Goal: Task Accomplishment & Management: Manage account settings

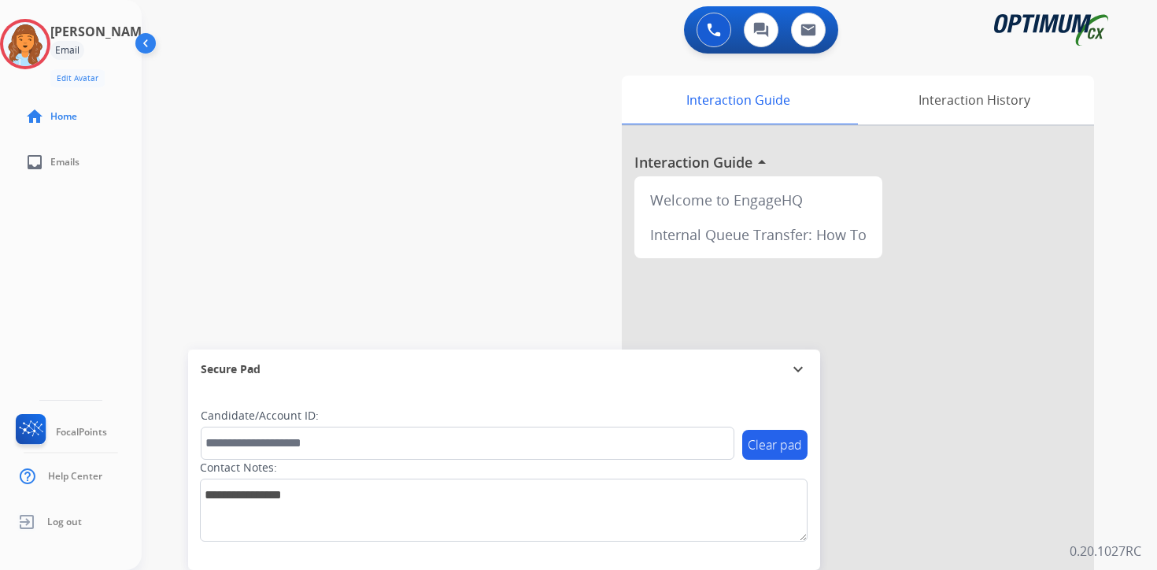
click at [1145, 541] on div "0 Voice Interactions 0 Chat Interactions 0 Email Interactions swap_horiz Break …" at bounding box center [649, 285] width 1015 height 570
click at [47, 39] on img at bounding box center [25, 44] width 44 height 44
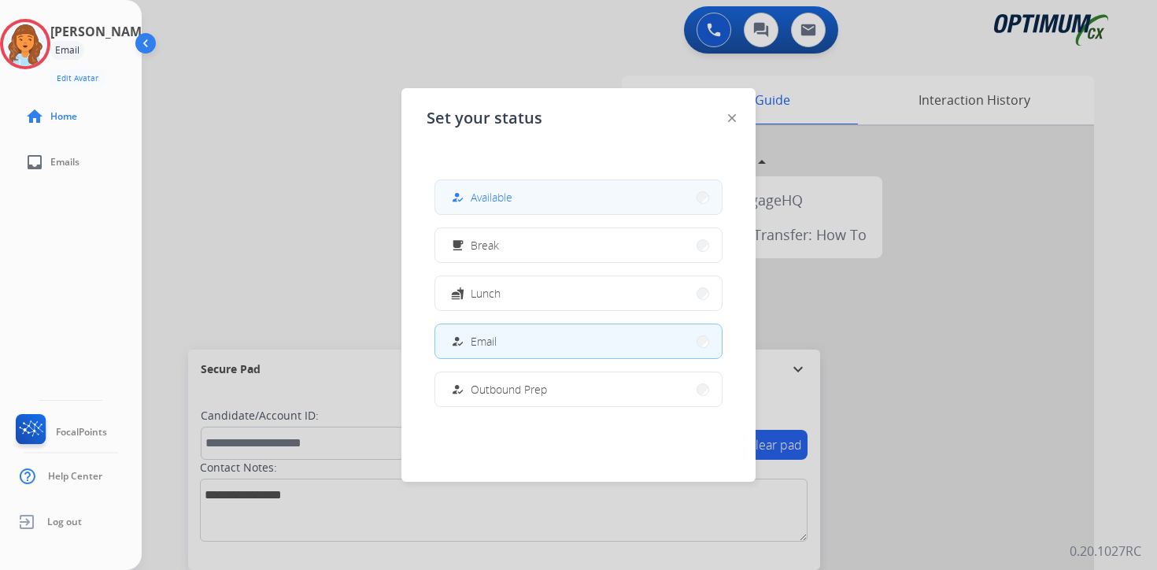
scroll to position [262, 0]
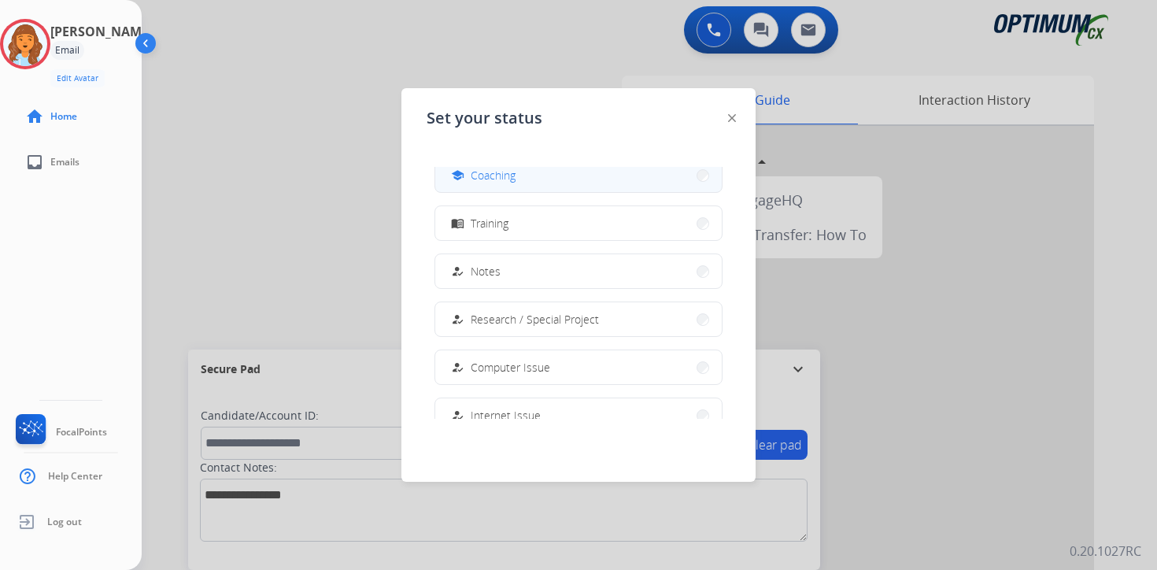
click at [528, 174] on button "school Coaching" at bounding box center [578, 175] width 286 height 34
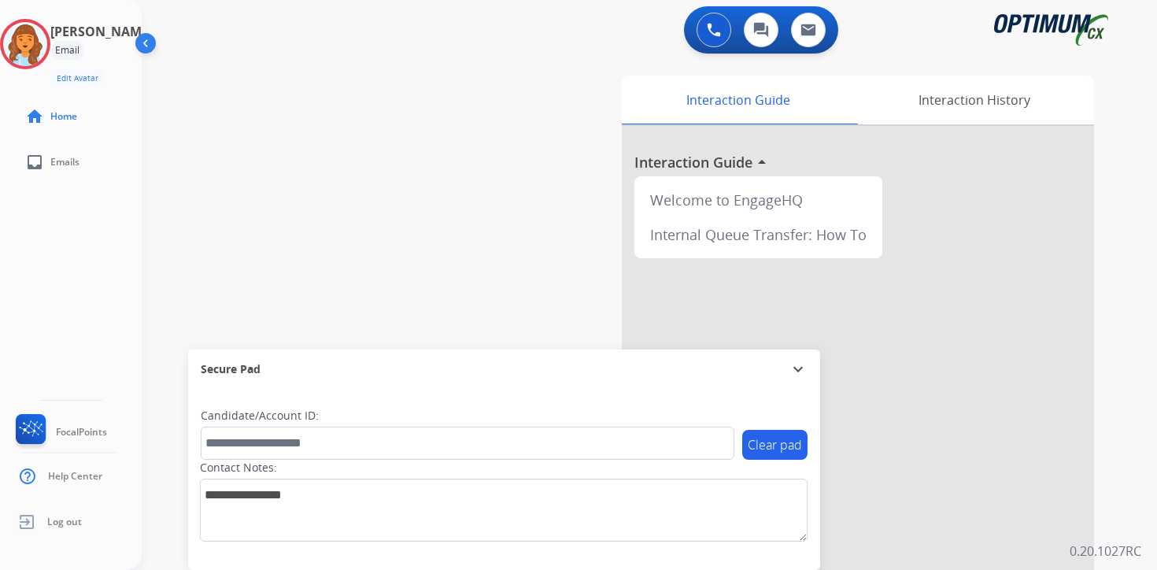
click at [1111, 493] on div "Interaction Guide Interaction History Interaction Guide arrow_drop_up Welcome t…" at bounding box center [834, 391] width 571 height 644
click at [39, 50] on img at bounding box center [25, 44] width 44 height 44
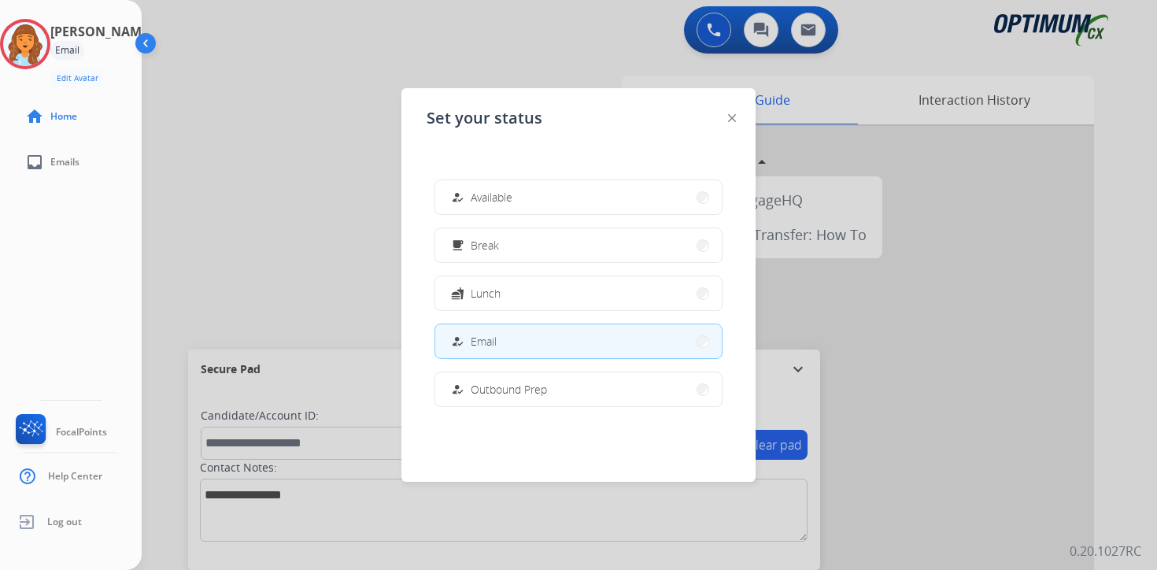
scroll to position [393, 0]
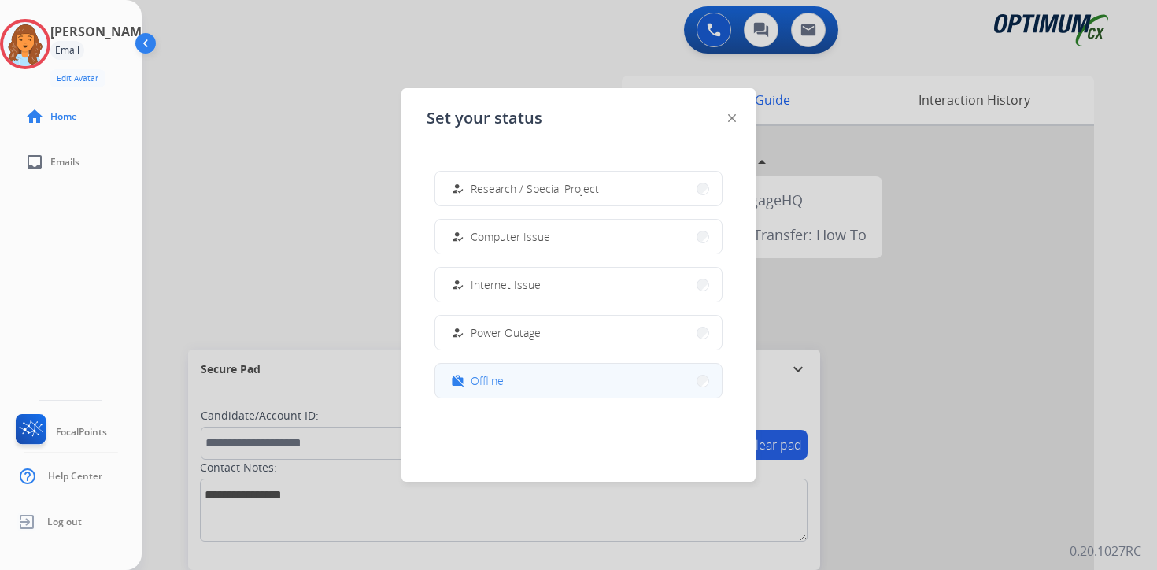
click at [527, 383] on button "work_off Offline" at bounding box center [578, 381] width 286 height 34
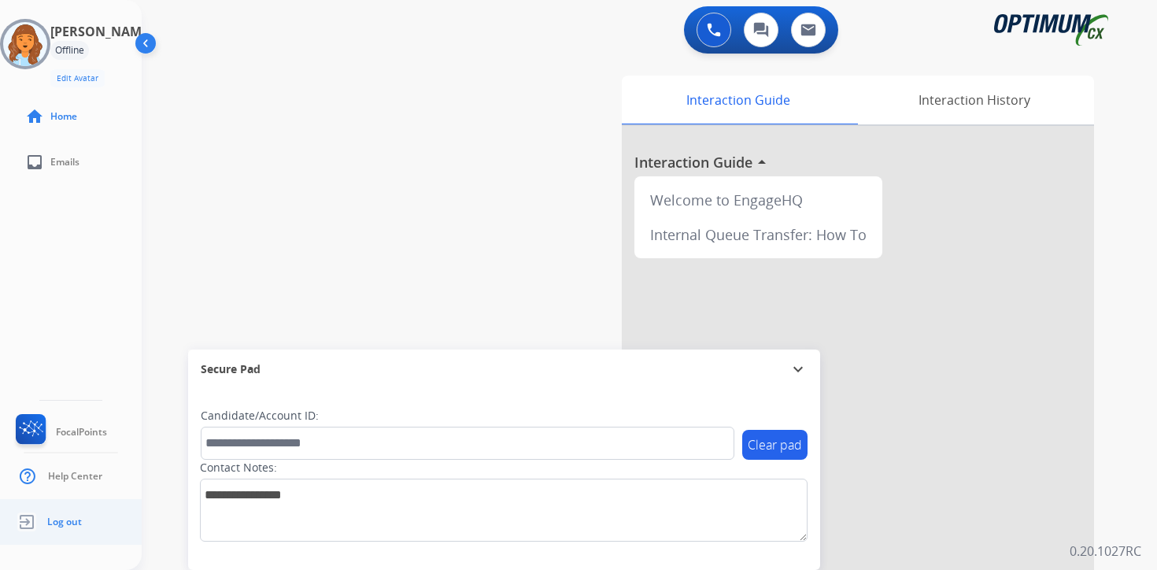
click at [82, 516] on ul "Log out" at bounding box center [71, 522] width 142 height 46
click at [57, 519] on span "Log out" at bounding box center [64, 522] width 35 height 13
